Goal: Find contact information: Find contact information

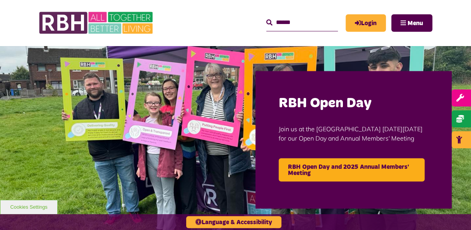
click at [417, 32] on div "MyRBH About Us Contact Us Search Menu" at bounding box center [294, 23] width 275 height 30
click at [412, 21] on span "Menu" at bounding box center [414, 23] width 15 height 6
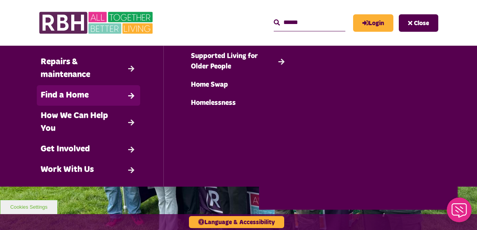
scroll to position [80, 0]
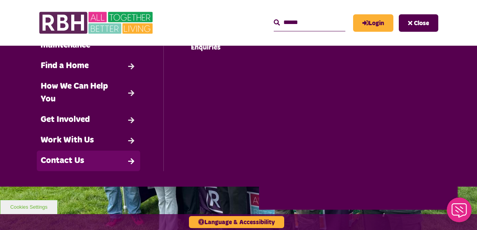
click at [72, 161] on link "Contact Us" at bounding box center [88, 161] width 103 height 21
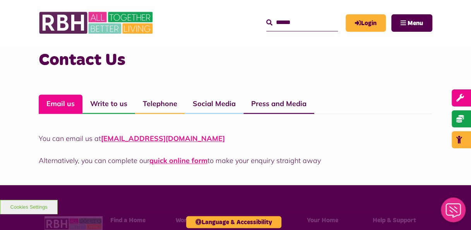
scroll to position [533, 0]
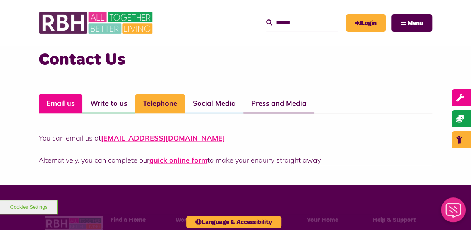
click at [158, 106] on link "Telephone" at bounding box center [160, 103] width 50 height 19
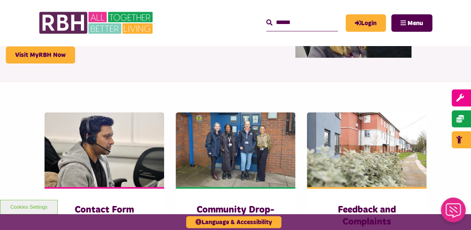
scroll to position [106, 0]
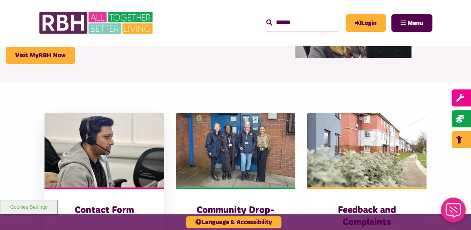
click at [113, 139] on img at bounding box center [104, 150] width 120 height 75
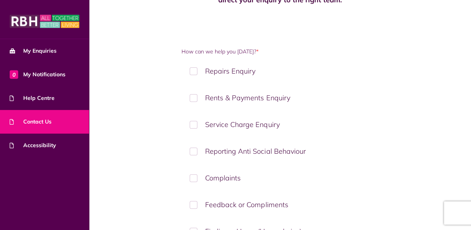
scroll to position [86, 0]
click at [246, 96] on label "Rents & Payments Enquiry" at bounding box center [279, 97] width 197 height 23
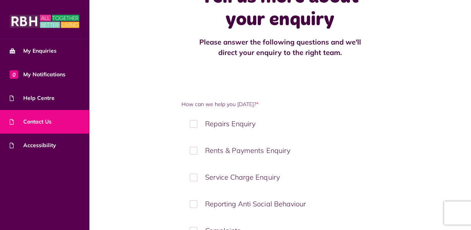
scroll to position [0, 0]
